Goal: Transaction & Acquisition: Purchase product/service

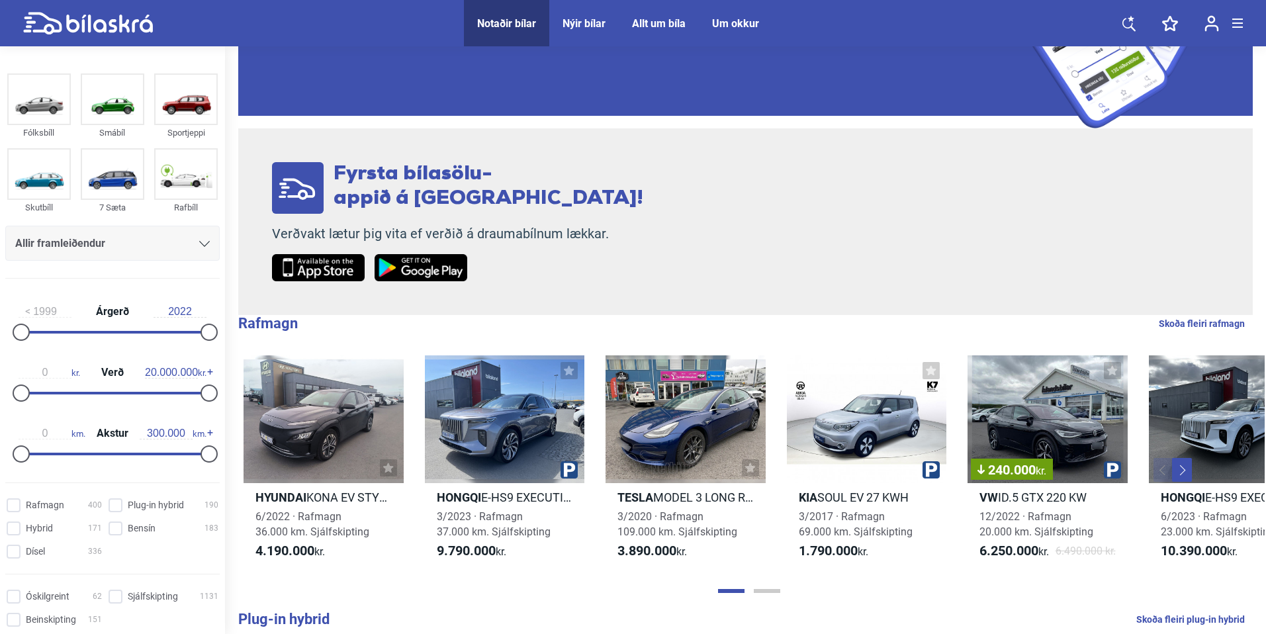
scroll to position [173, 0]
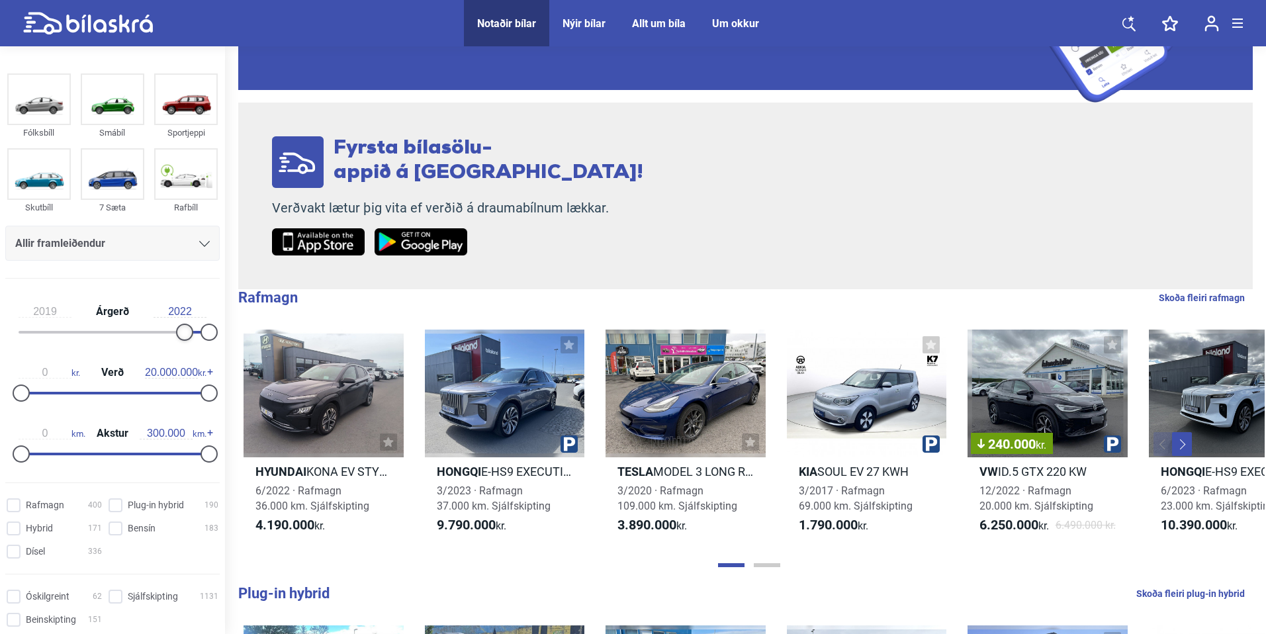
type input "2020"
drag, startPoint x: 26, startPoint y: 327, endPoint x: 191, endPoint y: 333, distance: 165.5
click at [191, 333] on div at bounding box center [192, 332] width 17 height 17
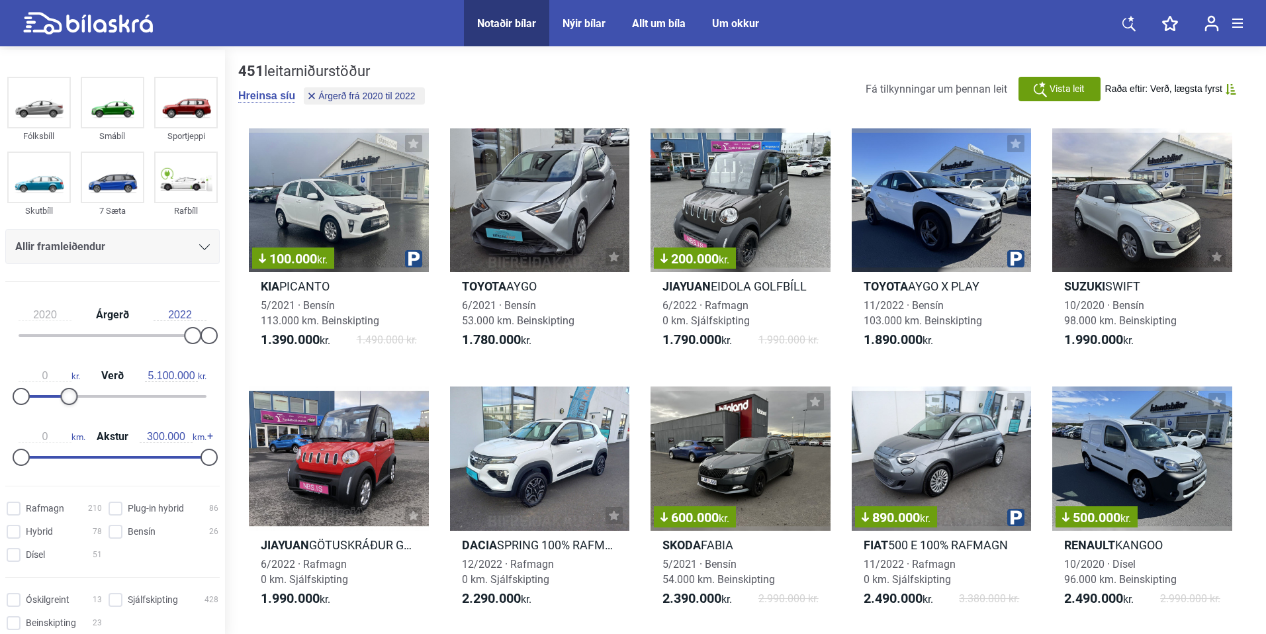
type input "5.000.000"
drag, startPoint x: 189, startPoint y: 396, endPoint x: 66, endPoint y: 389, distance: 123.2
click at [66, 389] on div at bounding box center [68, 396] width 17 height 17
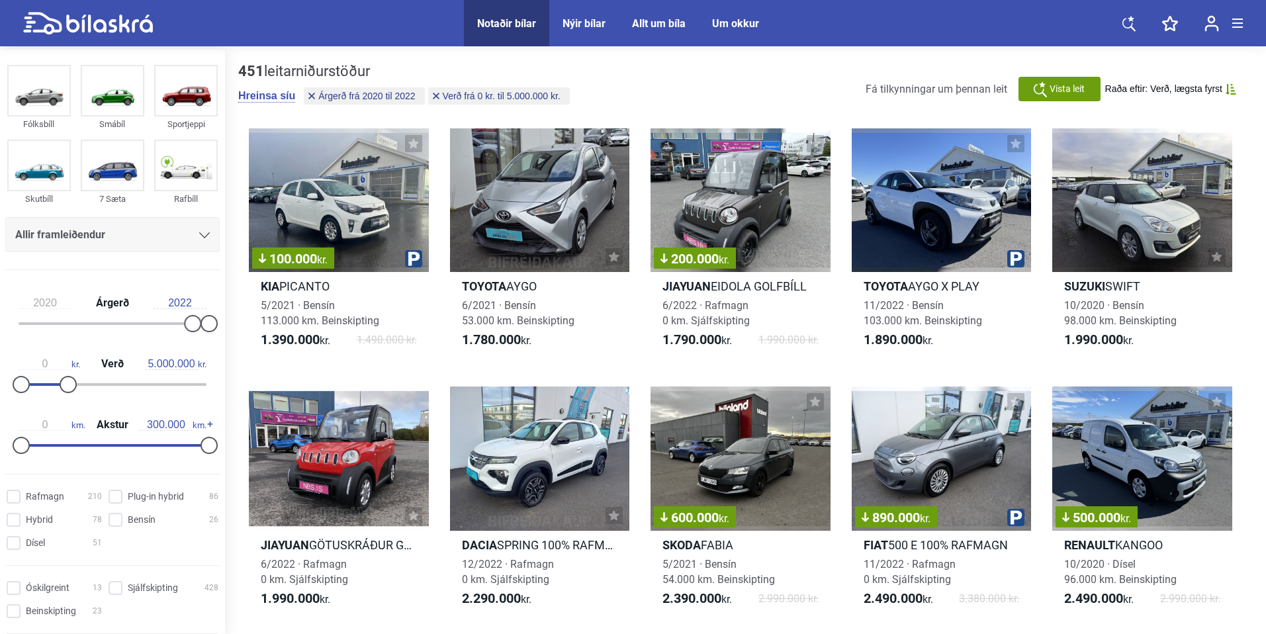
scroll to position [25, 0]
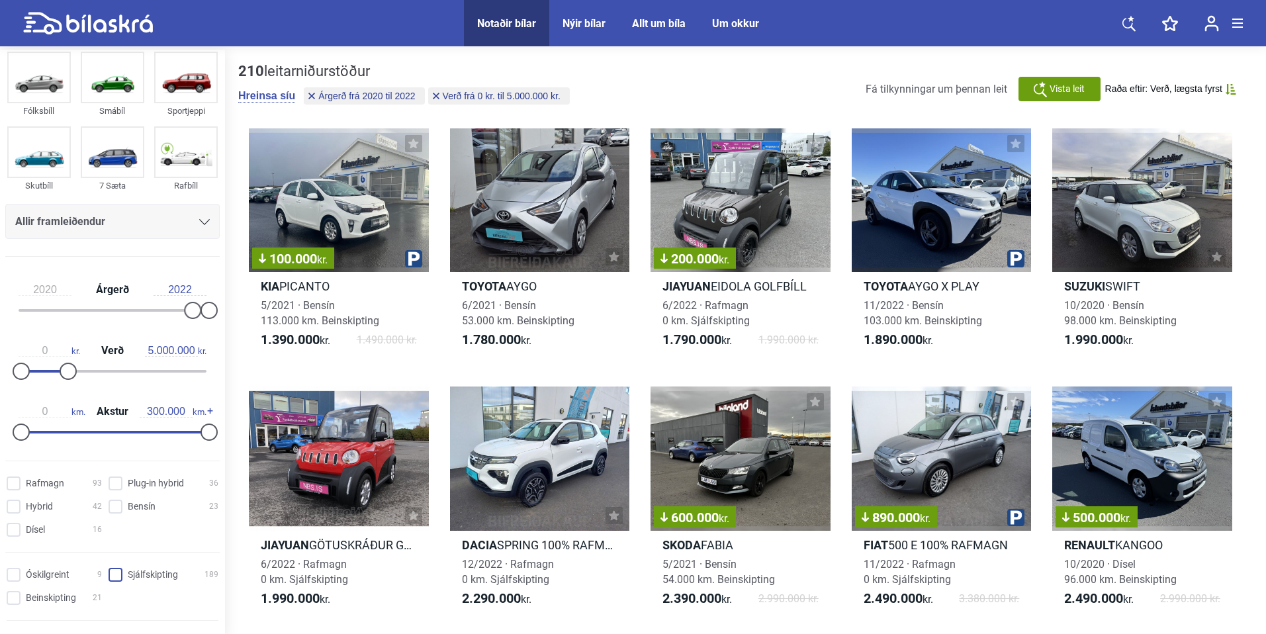
click at [116, 570] on input "Sjálfskipting 189" at bounding box center [165, 575] width 110 height 14
checkbox input "true"
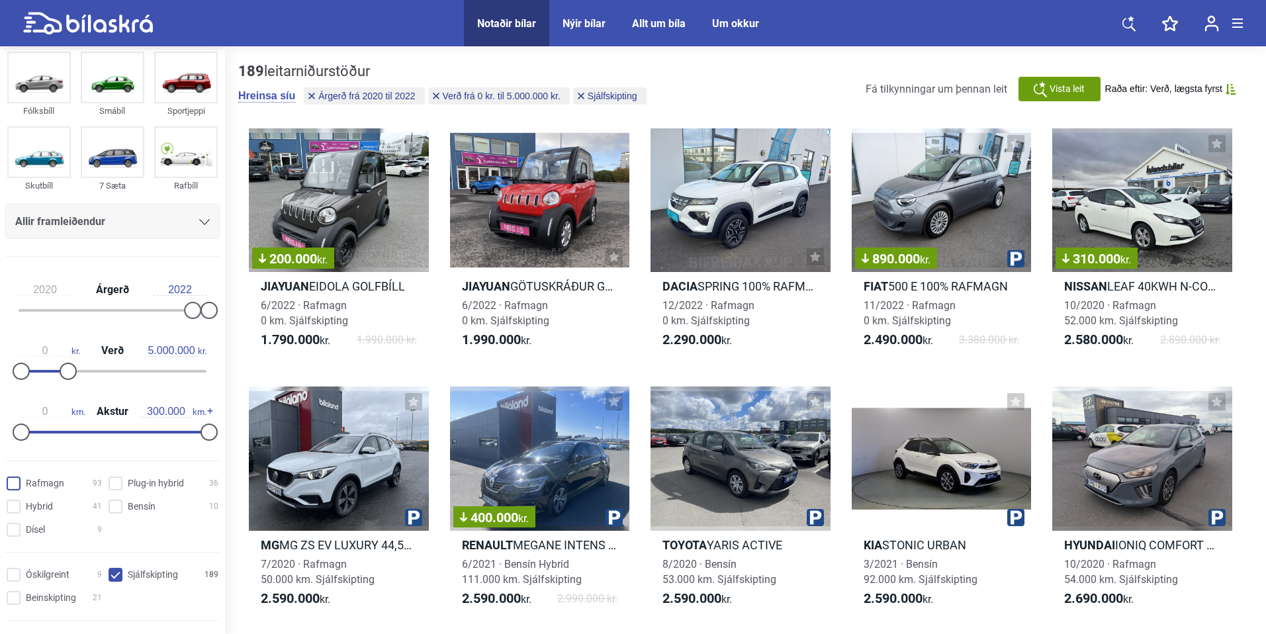
click at [15, 480] on input "Rafmagn 93" at bounding box center [56, 484] width 95 height 14
checkbox input "true"
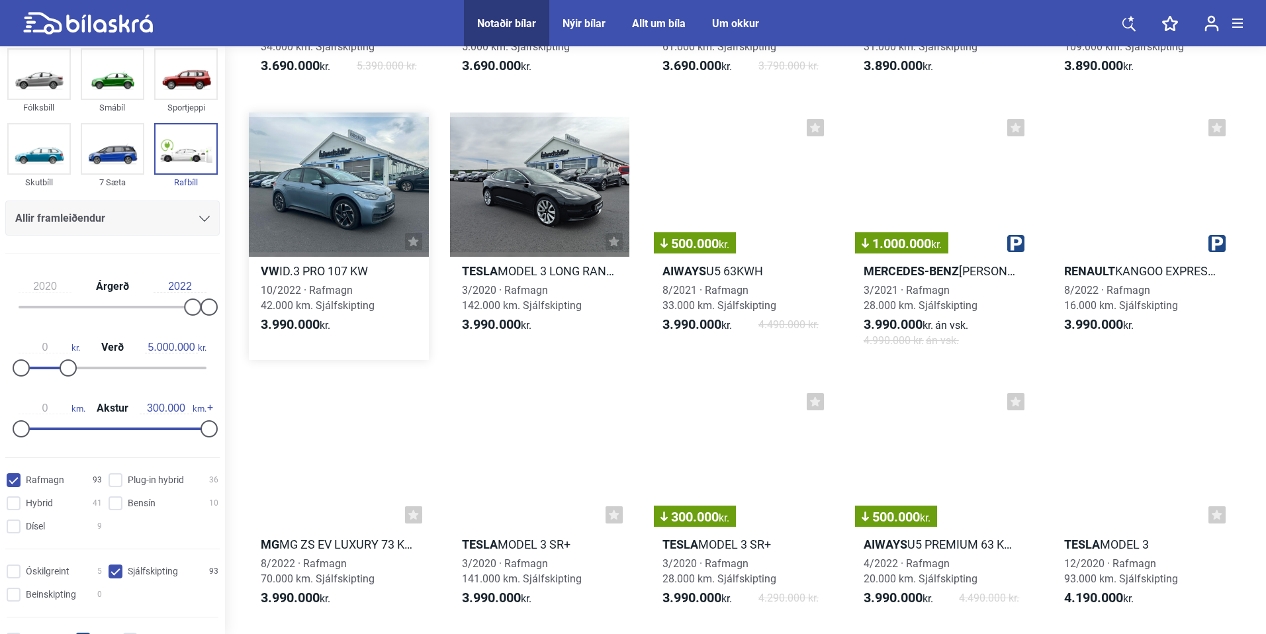
scroll to position [2457, 0]
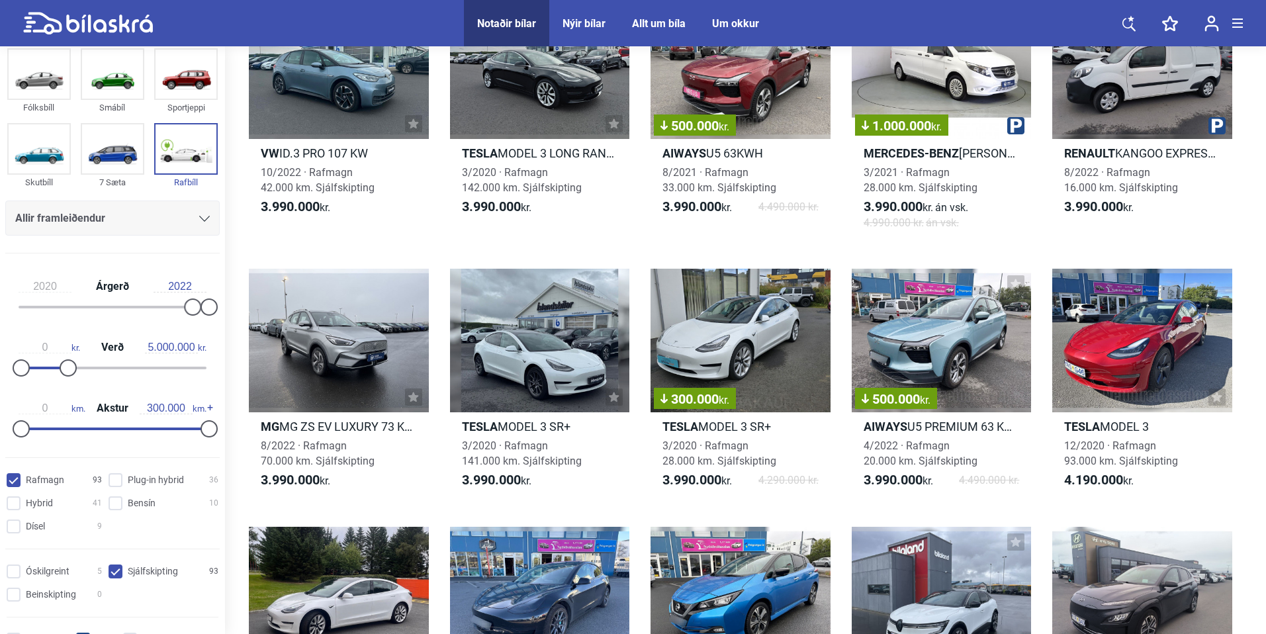
click at [54, 209] on span "Allir framleiðendur" at bounding box center [60, 218] width 90 height 19
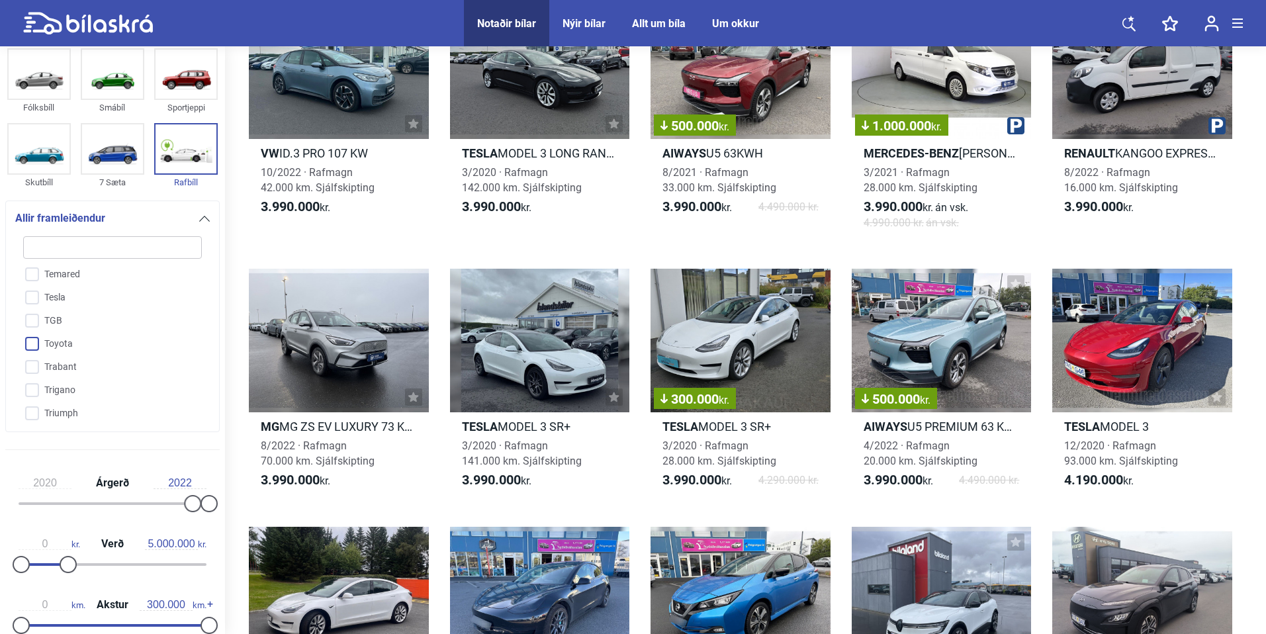
scroll to position [3132, 0]
click at [30, 288] on input "Tesla" at bounding box center [104, 299] width 180 height 23
checkbox input "true"
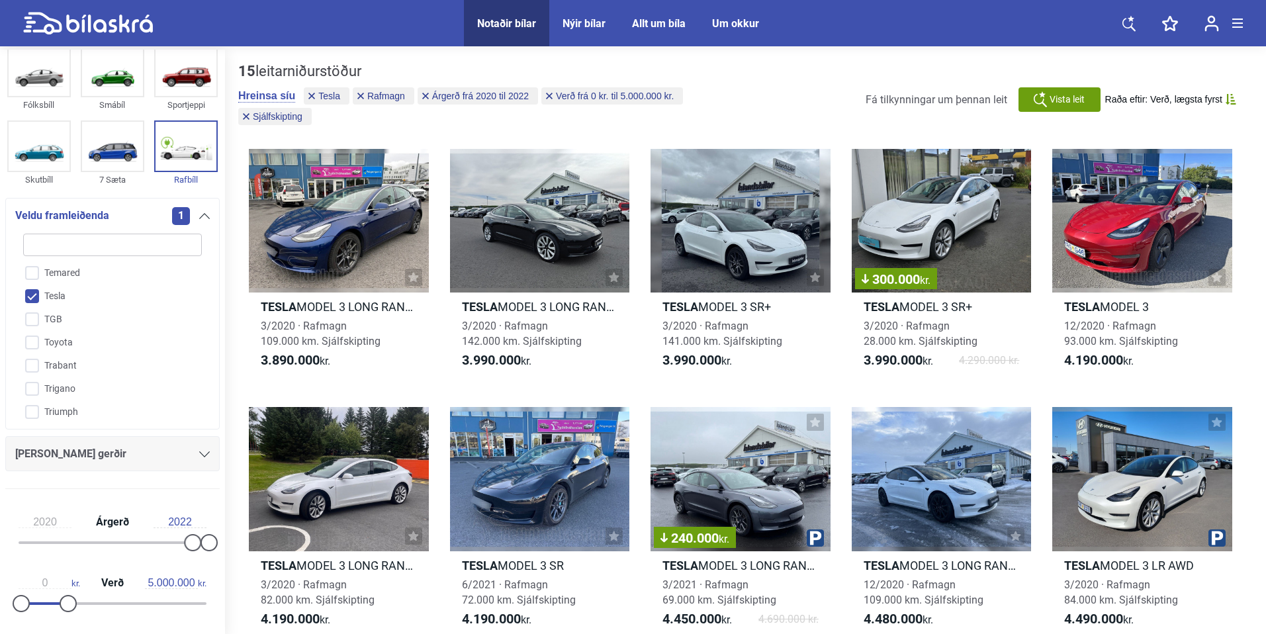
scroll to position [134, 0]
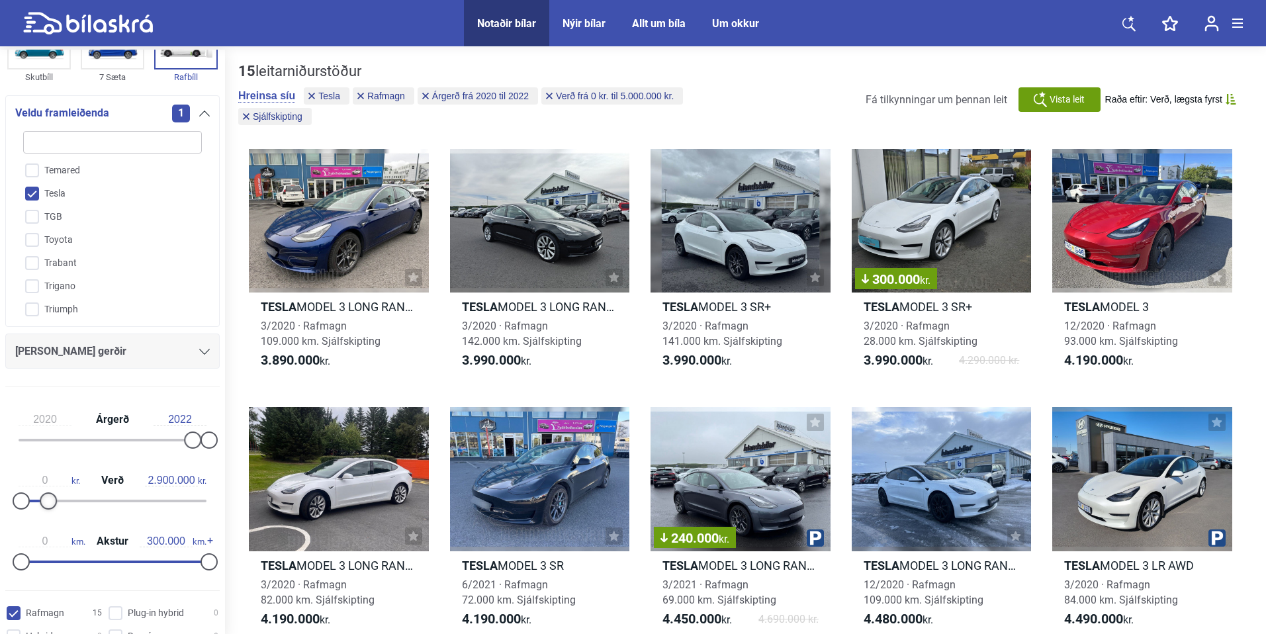
drag, startPoint x: 64, startPoint y: 496, endPoint x: 48, endPoint y: 494, distance: 16.0
click at [48, 494] on div at bounding box center [48, 500] width 17 height 17
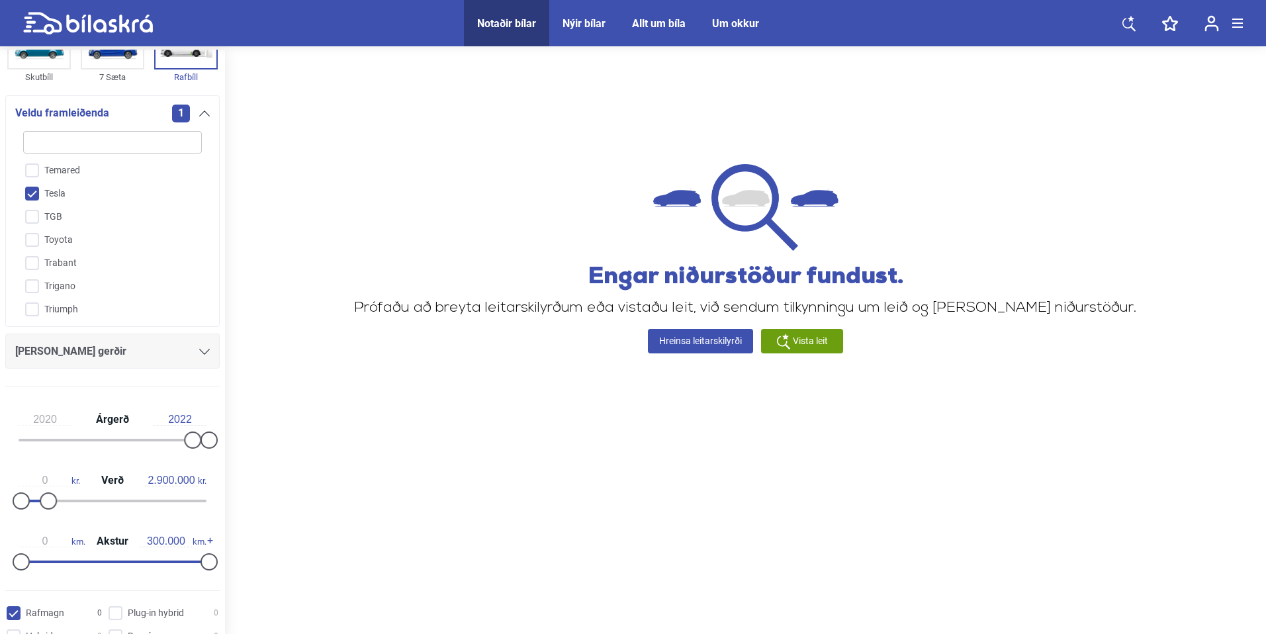
click at [58, 498] on div "0 kr. Verð 2.900.000 kr." at bounding box center [112, 488] width 214 height 61
click at [54, 498] on div at bounding box center [48, 500] width 17 height 17
click at [52, 499] on div at bounding box center [48, 500] width 17 height 17
click at [53, 501] on div at bounding box center [48, 500] width 17 height 17
type input "4.000.000"
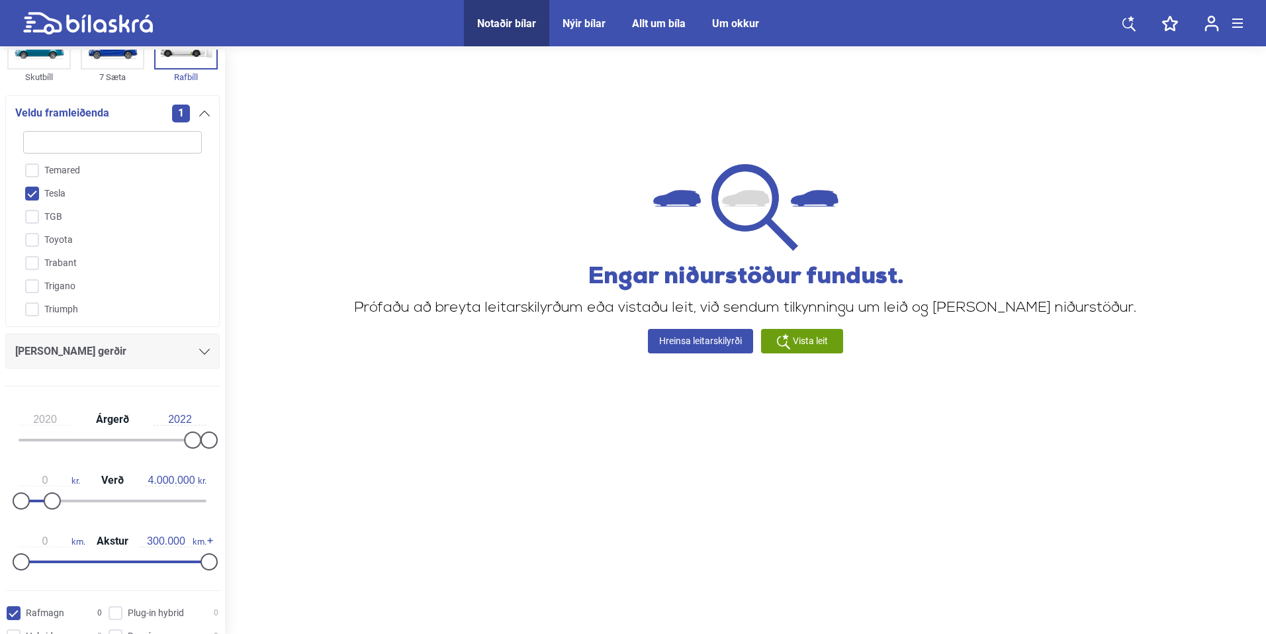
click at [60, 502] on div at bounding box center [52, 500] width 17 height 17
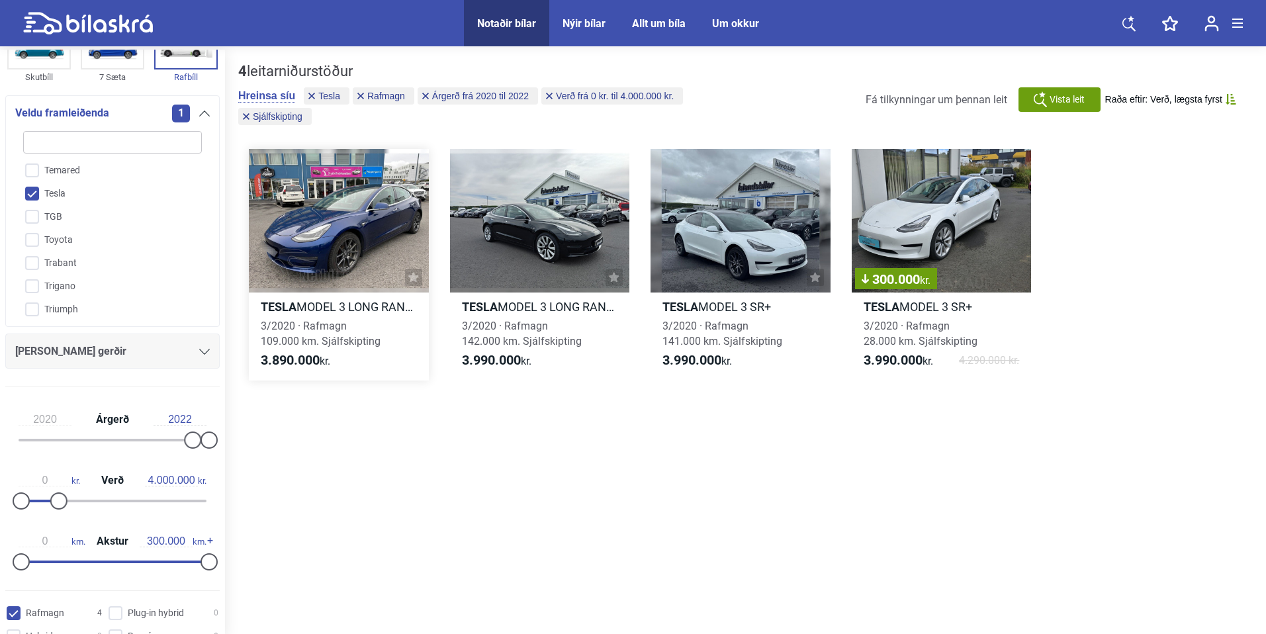
click at [313, 250] on div at bounding box center [339, 221] width 180 height 144
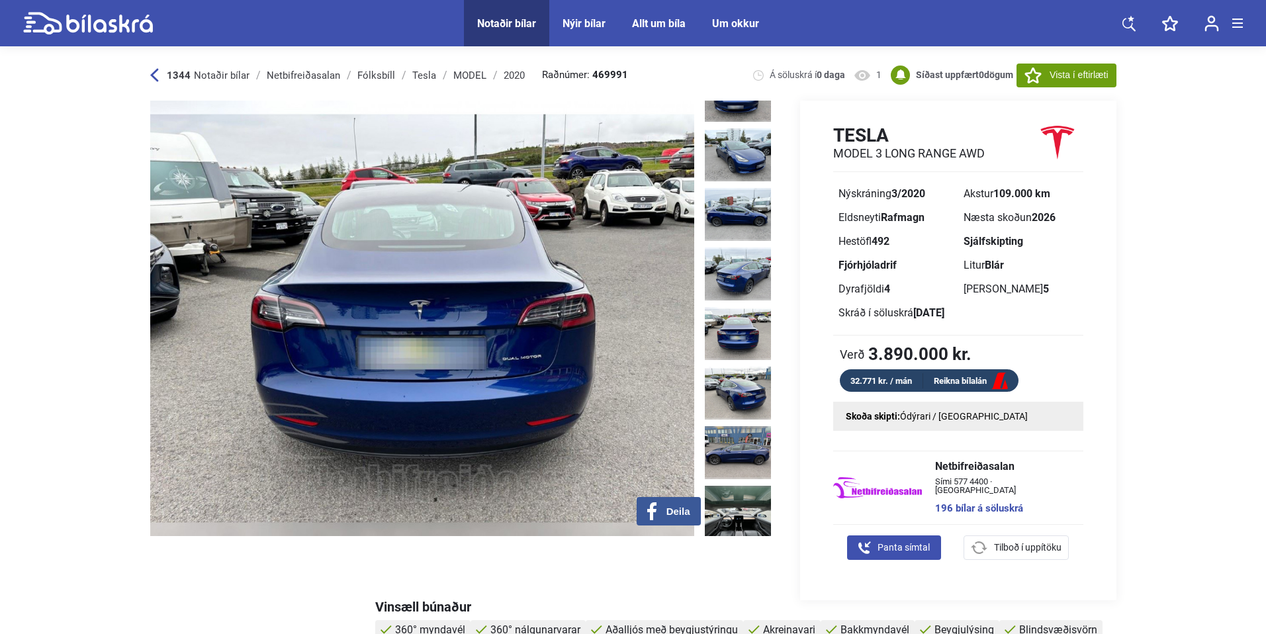
scroll to position [251, 0]
